Goal: Navigation & Orientation: Find specific page/section

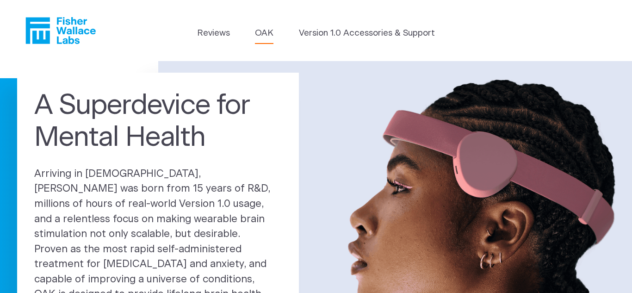
click at [262, 31] on link "OAK" at bounding box center [264, 33] width 19 height 13
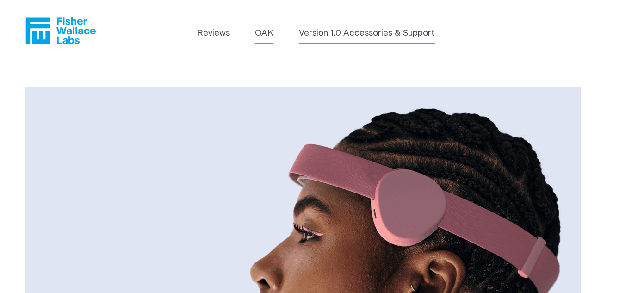
click at [328, 39] on link "Version 1.0 Accessories & Support" at bounding box center [367, 33] width 136 height 13
